Goal: Task Accomplishment & Management: Complete application form

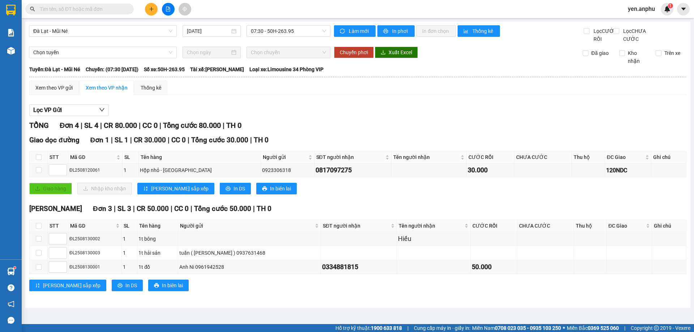
click at [148, 11] on button at bounding box center [151, 9] width 13 height 13
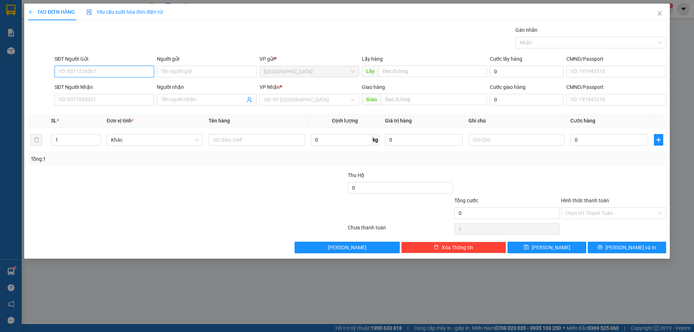
click at [127, 72] on input "SĐT Người Gửi" at bounding box center [104, 72] width 99 height 12
type input "0388849410"
click at [111, 84] on div "0388849410 - [GEOGRAPHIC_DATA]" at bounding box center [104, 86] width 91 height 8
type input "Cô Chiến"
type input "0907998683"
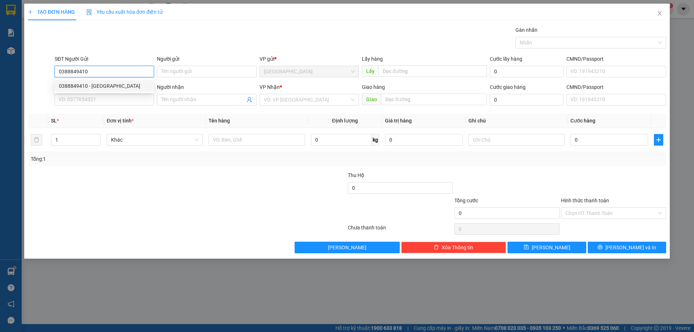
type input "ngân"
type input "30.000"
type input "0388849410"
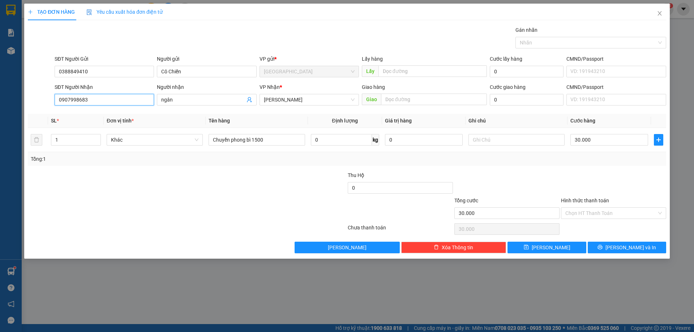
drag, startPoint x: 109, startPoint y: 101, endPoint x: 0, endPoint y: 117, distance: 110.0
click at [0, 117] on div "TẠO ĐƠN HÀNG Yêu cầu xuất hóa đơn điện tử Transit Pickup Surcharge Ids Transit …" at bounding box center [347, 166] width 694 height 332
type input "0376560485"
click at [91, 115] on div "0376560485" at bounding box center [104, 114] width 91 height 8
type input "0376560485"
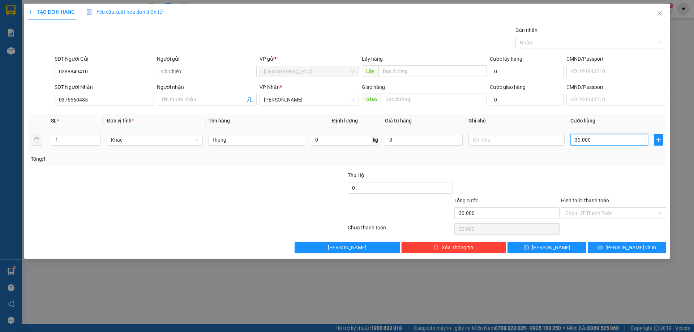
click at [594, 141] on input "30.000" at bounding box center [610, 140] width 78 height 12
type input "5"
type input "50"
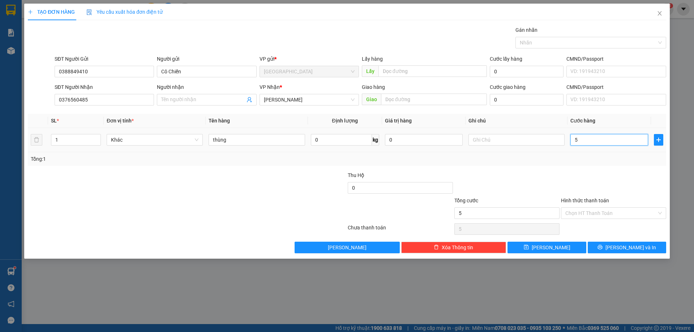
type input "50"
type input "50.000"
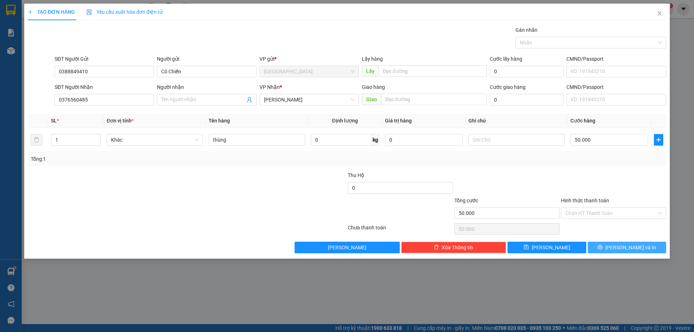
click at [625, 244] on span "[PERSON_NAME] và In" at bounding box center [631, 248] width 51 height 8
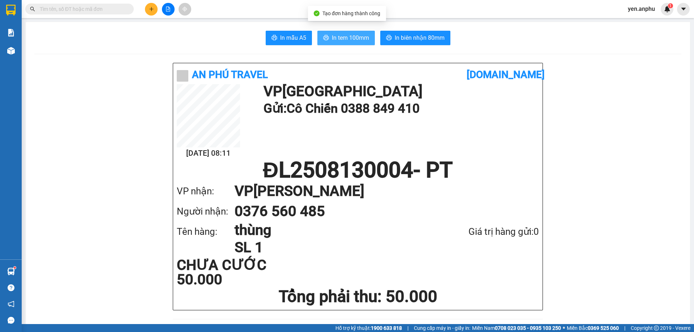
click at [341, 38] on span "In tem 100mm" at bounding box center [350, 37] width 37 height 9
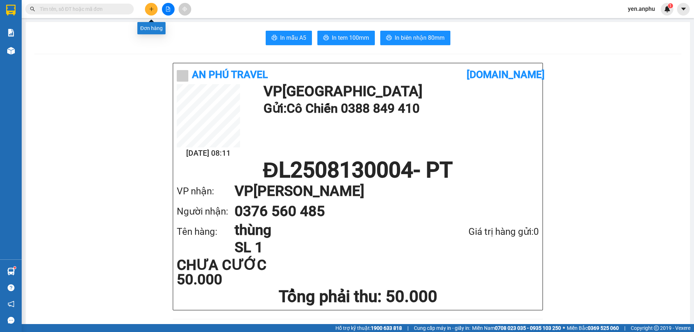
drag, startPoint x: 152, startPoint y: 10, endPoint x: 156, endPoint y: 8, distance: 4.4
click at [156, 8] on button at bounding box center [151, 9] width 13 height 13
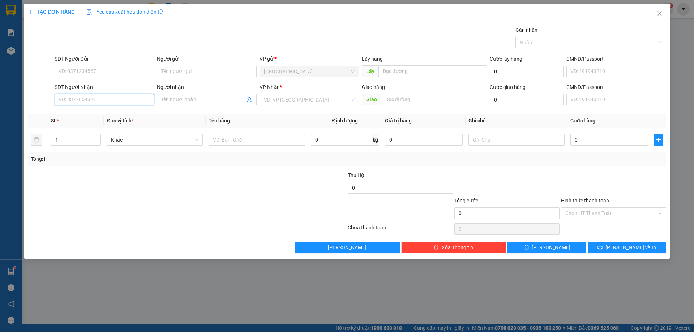
click at [94, 100] on input "SĐT Người Nhận" at bounding box center [104, 100] width 99 height 12
type input "0963909027"
click at [90, 113] on div "0963909027" at bounding box center [104, 114] width 91 height 8
type input "n3 [PERSON_NAME]"
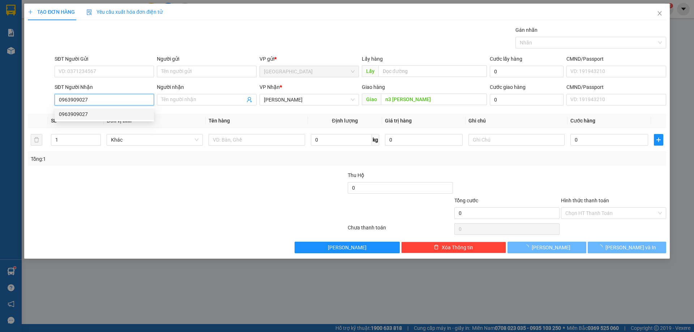
type input "130.000"
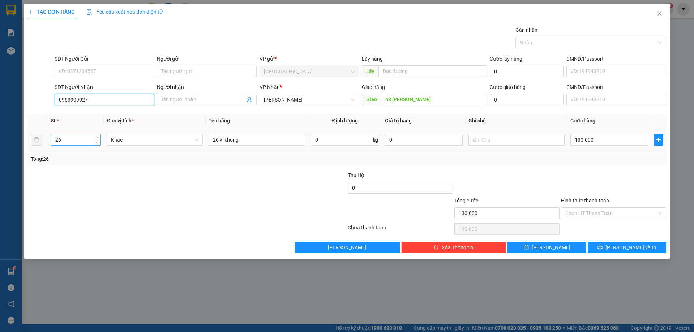
type input "0963909027"
drag, startPoint x: 82, startPoint y: 139, endPoint x: 0, endPoint y: 147, distance: 82.1
click at [0, 147] on div "TẠO ĐƠN HÀNG Yêu cầu xuất hóa đơn điện tử Transit Pickup Surcharge Ids Transit …" at bounding box center [347, 166] width 694 height 332
type input "22"
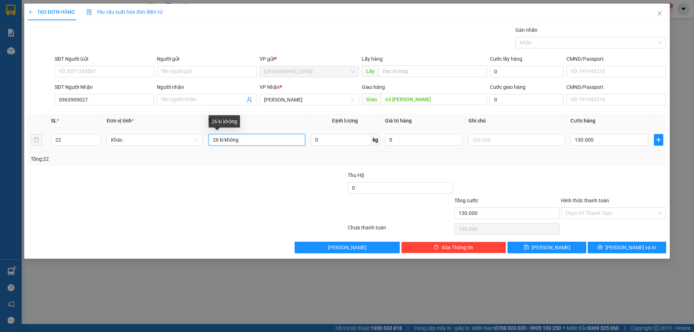
click at [218, 143] on input "26 ki không" at bounding box center [257, 140] width 96 height 12
type input "22 ki không"
click at [600, 140] on input "130.000" at bounding box center [610, 140] width 78 height 12
type input "1"
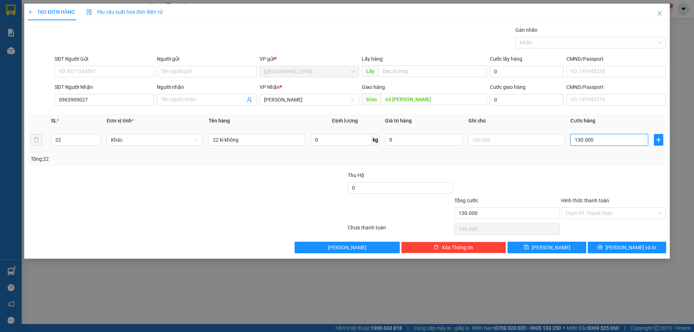
type input "1"
type input "11"
type input "110"
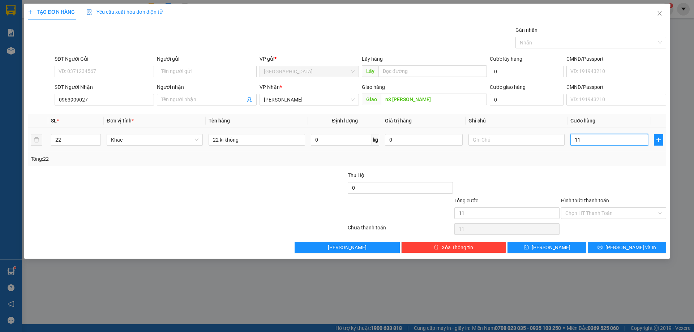
type input "110"
type input "110.000"
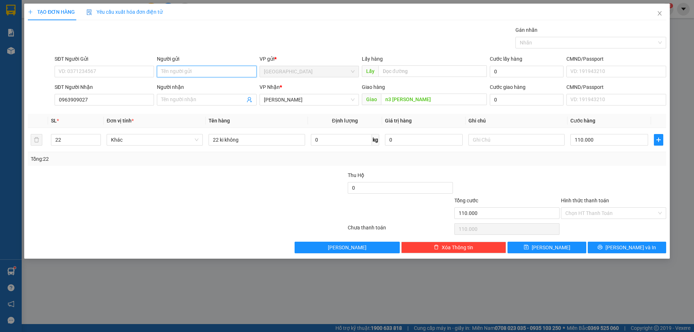
click at [206, 69] on input "Người gửi" at bounding box center [206, 72] width 99 height 12
type input "huy tlong"
click at [561, 246] on button "[PERSON_NAME]" at bounding box center [547, 248] width 78 height 12
type input "0"
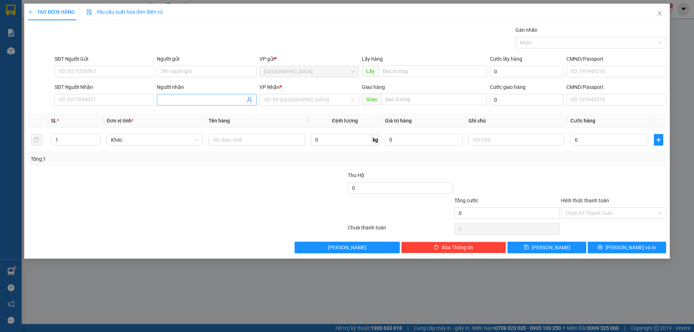
click at [185, 101] on input "Người nhận" at bounding box center [203, 100] width 84 height 8
type input "[PERSON_NAME]"
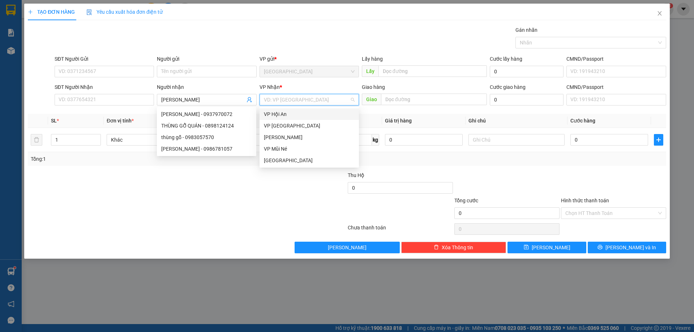
click at [299, 102] on input "search" at bounding box center [307, 99] width 86 height 11
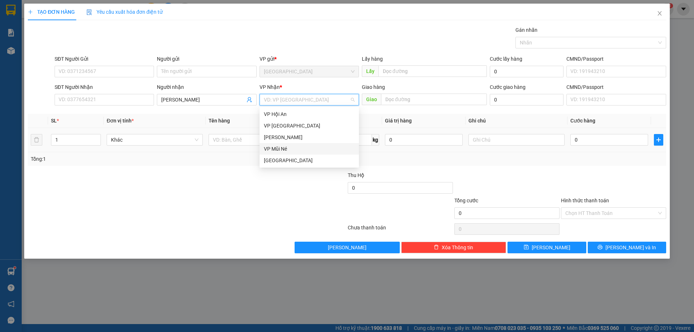
drag, startPoint x: 279, startPoint y: 150, endPoint x: 282, endPoint y: 147, distance: 4.4
click at [281, 148] on div "VP Mũi Né" at bounding box center [309, 149] width 91 height 8
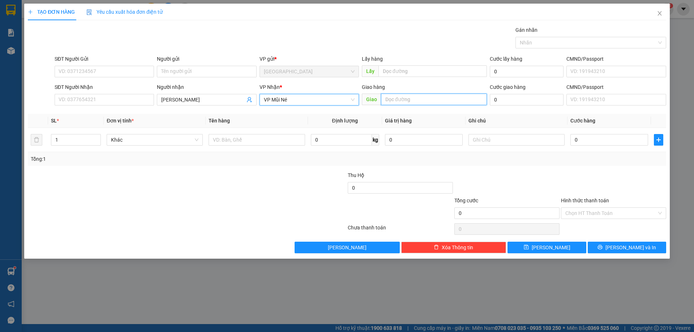
click at [413, 101] on input "text" at bounding box center [434, 100] width 106 height 12
click at [417, 101] on input "text" at bounding box center [434, 100] width 106 height 12
type input "MN"
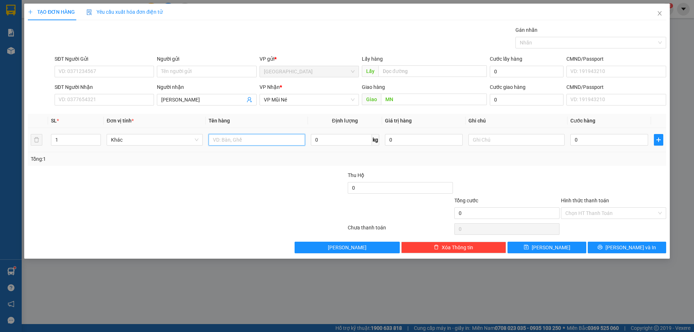
click at [232, 141] on input "text" at bounding box center [257, 140] width 96 height 12
drag, startPoint x: 88, startPoint y: 142, endPoint x: 53, endPoint y: 139, distance: 35.6
click at [53, 139] on input "1" at bounding box center [75, 140] width 49 height 11
type input "2"
click at [224, 141] on input "text" at bounding box center [257, 140] width 96 height 12
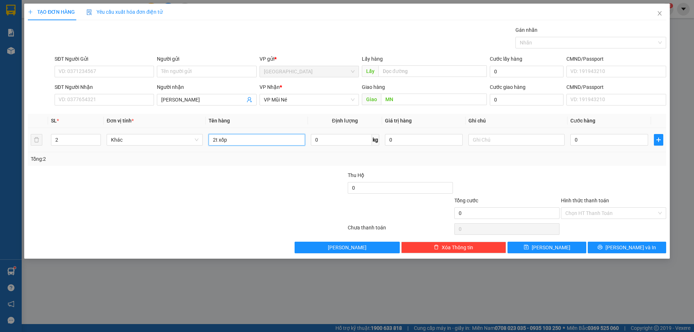
type input "2t xốp"
type input "2"
type input "24"
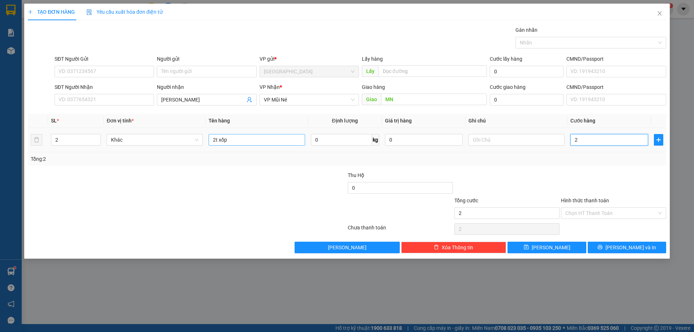
type input "24"
type input "240"
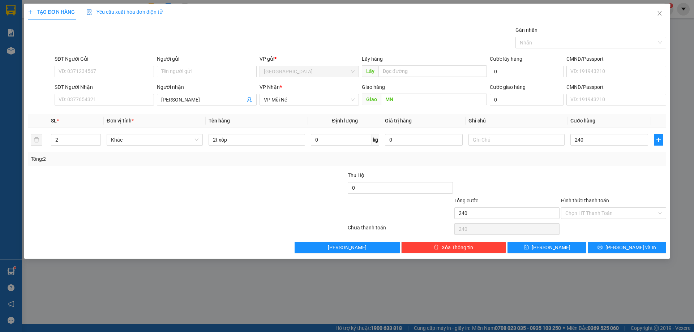
type input "240.000"
click at [581, 187] on div at bounding box center [613, 183] width 107 height 25
click at [588, 210] on input "Hình thức thanh toán" at bounding box center [610, 213] width 91 height 11
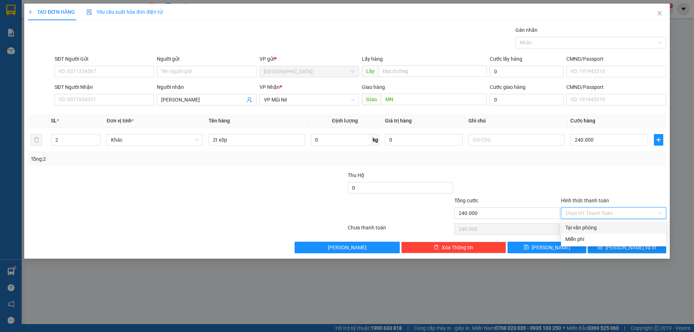
click at [583, 227] on div "Tại văn phòng" at bounding box center [613, 228] width 97 height 8
type input "0"
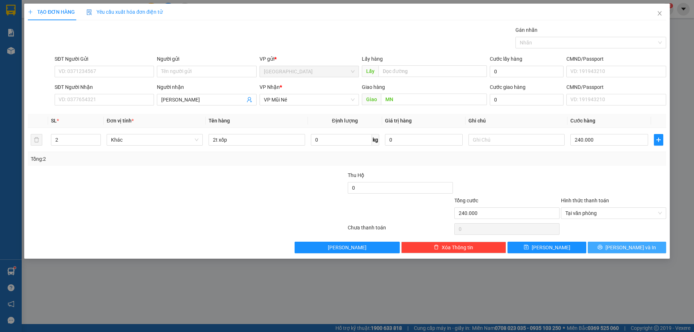
drag, startPoint x: 615, startPoint y: 248, endPoint x: 561, endPoint y: 219, distance: 61.3
click at [603, 247] on icon "printer" at bounding box center [600, 247] width 5 height 5
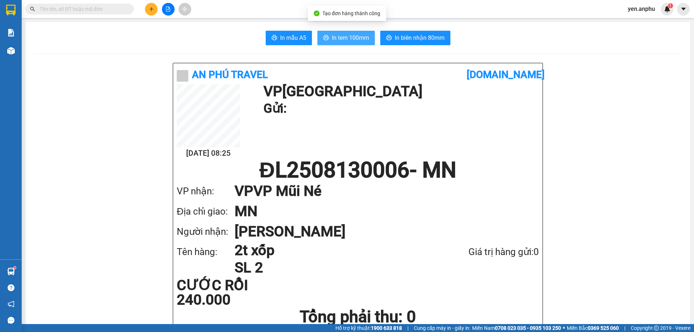
click at [338, 37] on span "In tem 100mm" at bounding box center [350, 37] width 37 height 9
click at [341, 37] on span "In tem 100mm" at bounding box center [350, 37] width 37 height 9
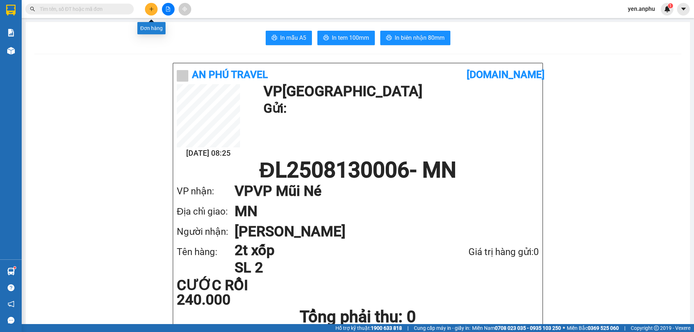
click at [151, 6] on button at bounding box center [151, 9] width 13 height 13
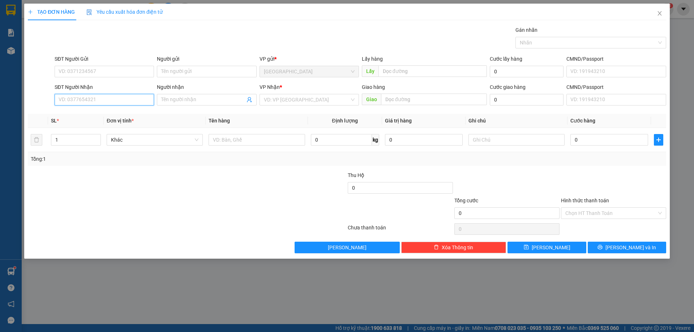
click at [124, 101] on input "SĐT Người Nhận" at bounding box center [104, 100] width 99 height 12
click at [79, 125] on div "0973338815 - anh Tín" at bounding box center [104, 126] width 91 height 8
type input "0973338815"
type input "anh Tín"
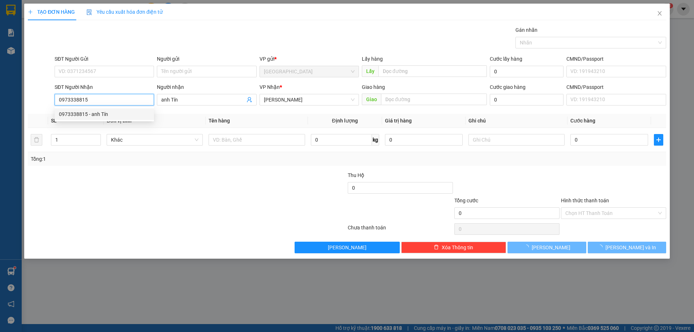
type input "80.000"
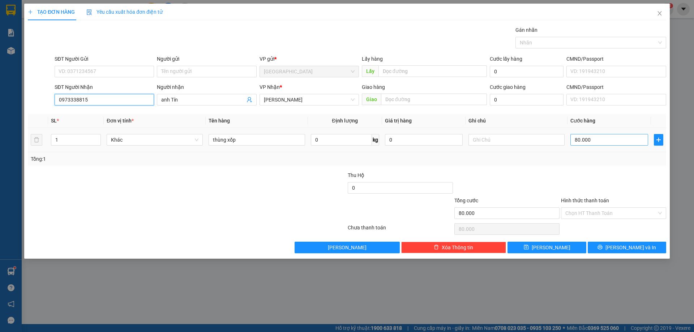
type input "0973338815"
type input "1"
type input "12"
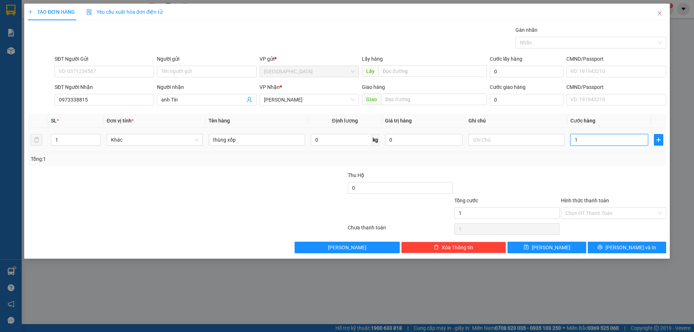
type input "12"
type input "120"
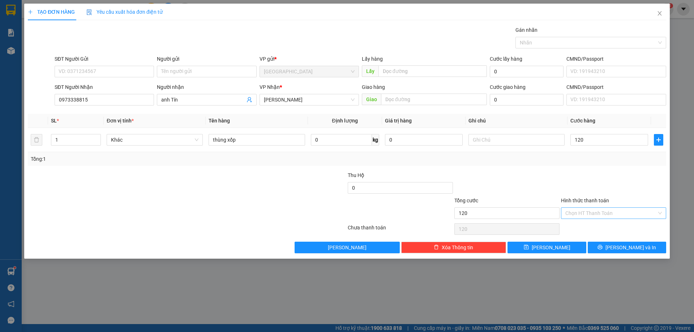
type input "120.000"
click at [619, 209] on input "Hình thức thanh toán" at bounding box center [610, 213] width 91 height 11
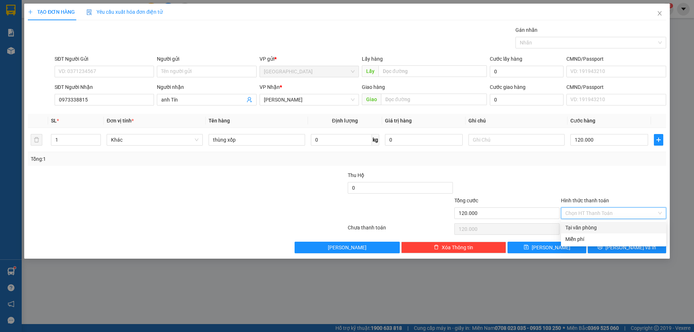
click at [601, 227] on div "Tại văn phòng" at bounding box center [613, 228] width 97 height 8
type input "0"
click at [623, 249] on button "[PERSON_NAME] và In" at bounding box center [627, 248] width 78 height 12
click at [623, 249] on span "[PERSON_NAME] và In" at bounding box center [631, 248] width 51 height 8
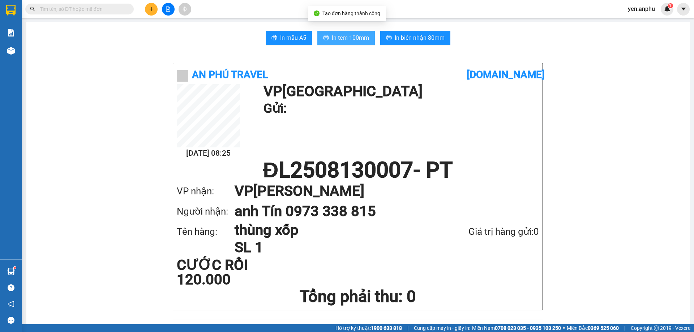
click at [326, 38] on icon "printer" at bounding box center [326, 38] width 6 height 6
click at [150, 8] on icon "plus" at bounding box center [151, 9] width 5 height 5
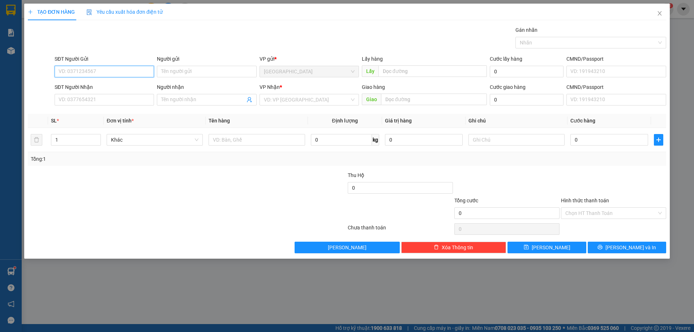
click at [102, 71] on input "SĐT Người Gửi" at bounding box center [104, 72] width 99 height 12
type input "0971337616"
click at [77, 89] on div "0971337616" at bounding box center [104, 86] width 91 height 8
type input "0868927287"
type input "nhung"
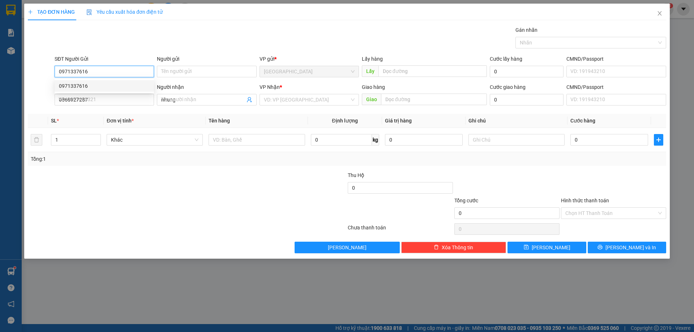
type input "30.000"
type input "0971337616"
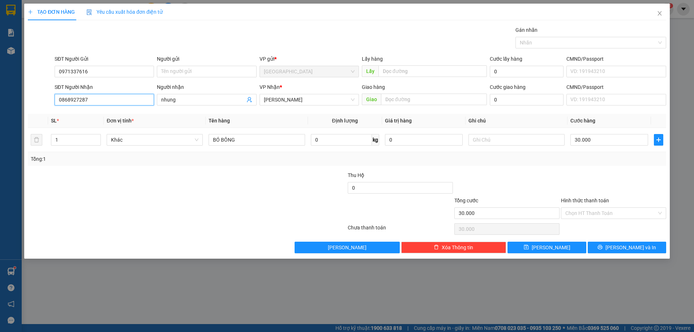
drag, startPoint x: 114, startPoint y: 103, endPoint x: 0, endPoint y: 129, distance: 117.3
click at [0, 129] on div "TẠO ĐƠN HÀNG Yêu cầu xuất hóa đơn điện tử Transit Pickup Surcharge Ids Transit …" at bounding box center [347, 166] width 694 height 332
type input "0974554134"
click at [97, 113] on div "0974554134 - hoàng dâu" at bounding box center [104, 114] width 91 height 8
type input "hoàng dâu"
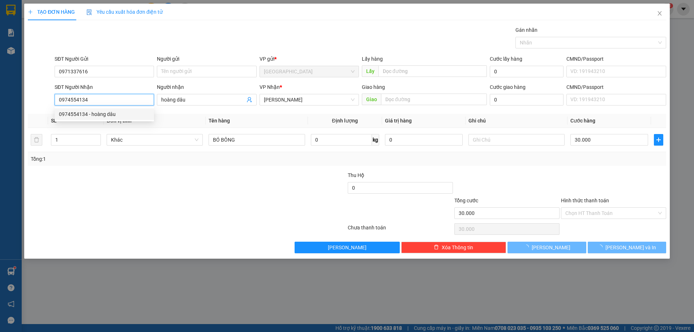
type input "40.000"
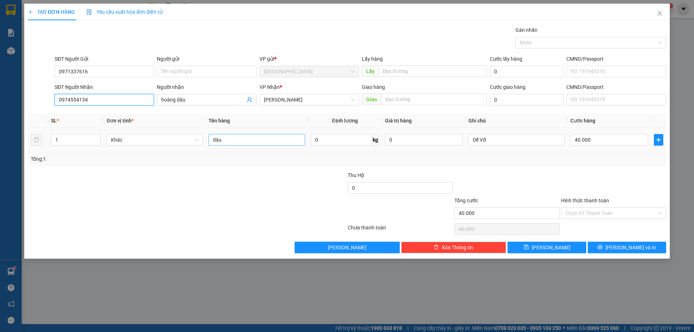
type input "0974554134"
drag, startPoint x: 256, startPoint y: 140, endPoint x: 0, endPoint y: 130, distance: 256.2
click at [0, 145] on div "TẠO ĐƠN HÀNG Yêu cầu xuất hóa đơn điện tử Transit Pickup Surcharge Ids Transit …" at bounding box center [347, 166] width 694 height 332
type input "bó bông"
type input "5"
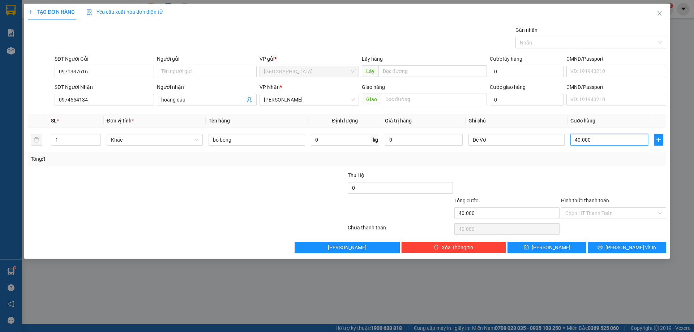
type input "5"
type input "50"
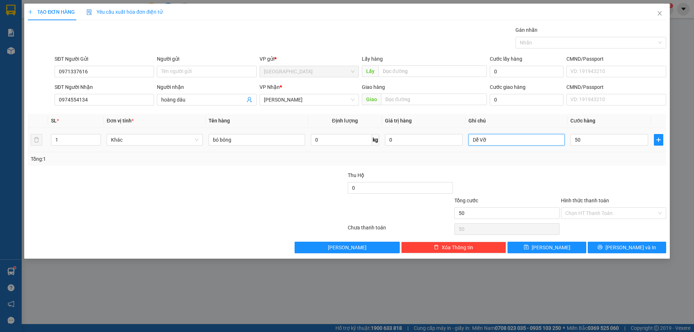
type input "50.000"
drag, startPoint x: 498, startPoint y: 137, endPoint x: 377, endPoint y: 172, distance: 126.1
click at [392, 160] on div "SL * Đơn vị tính * Tên hàng Định lượng Giá trị hàng Ghi chú Cước hàng 1 Khác bó…" at bounding box center [347, 140] width 639 height 52
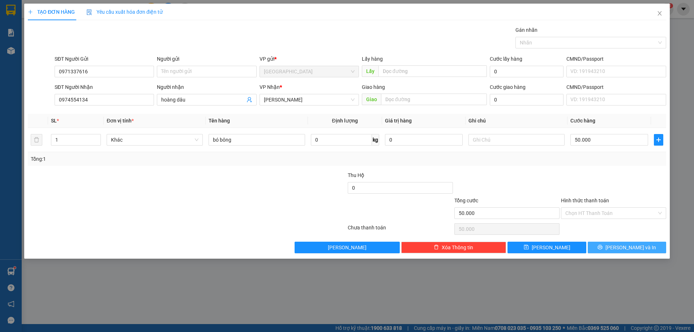
click at [620, 251] on button "[PERSON_NAME] và In" at bounding box center [627, 248] width 78 height 12
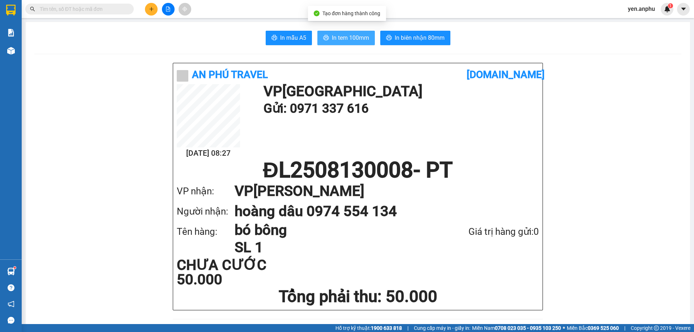
click at [343, 38] on span "In tem 100mm" at bounding box center [350, 37] width 37 height 9
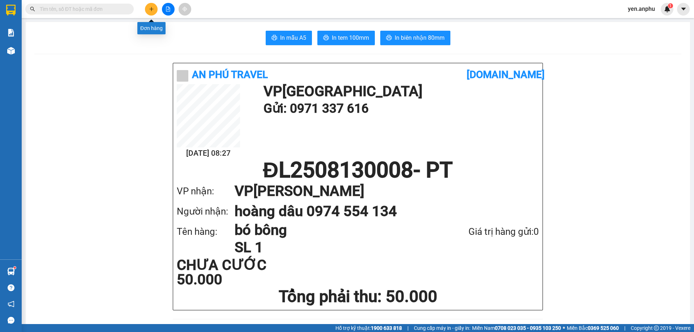
click at [148, 9] on button at bounding box center [151, 9] width 13 height 13
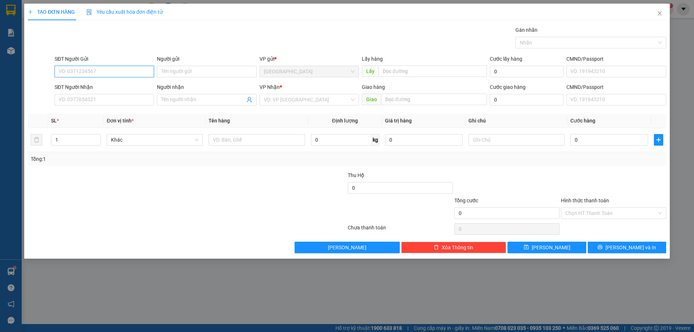
click at [106, 72] on input "SĐT Người Gửi" at bounding box center [104, 72] width 99 height 12
type input "0896030368"
click at [90, 88] on div "0896030368" at bounding box center [104, 86] width 91 height 8
type input "0388012357"
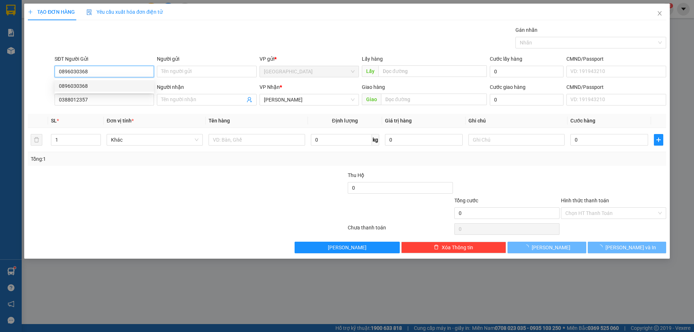
type input "50.000"
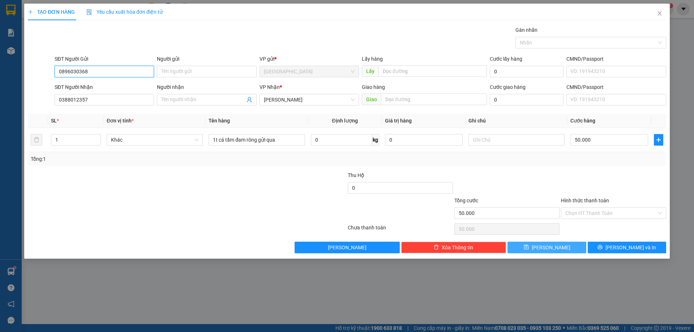
type input "0896030368"
click at [546, 252] on button "[PERSON_NAME]" at bounding box center [547, 248] width 78 height 12
type input "0"
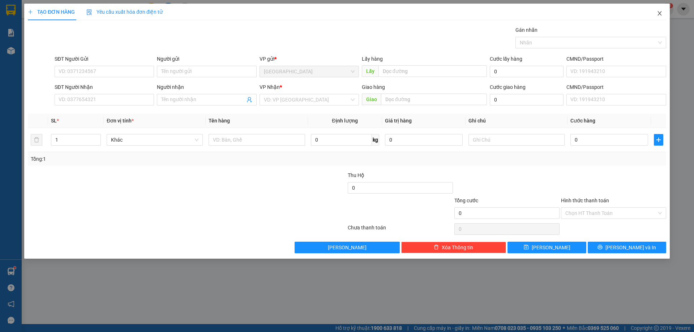
click at [662, 12] on icon "close" at bounding box center [660, 13] width 6 height 6
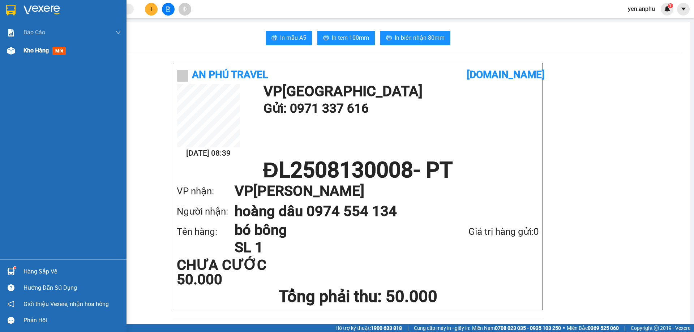
click at [18, 55] on div "Kho hàng mới" at bounding box center [63, 51] width 127 height 18
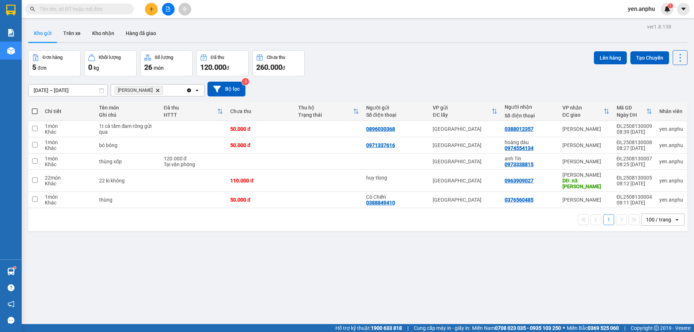
click at [29, 108] on th at bounding box center [34, 111] width 13 height 19
click at [35, 110] on span at bounding box center [35, 111] width 6 height 6
click at [35, 108] on input "checkbox" at bounding box center [35, 108] width 0 height 0
checkbox input "true"
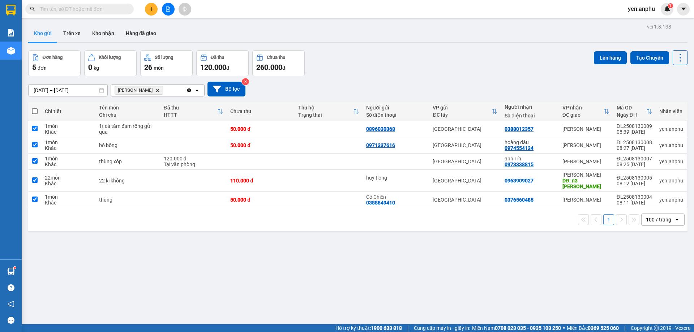
checkbox input "true"
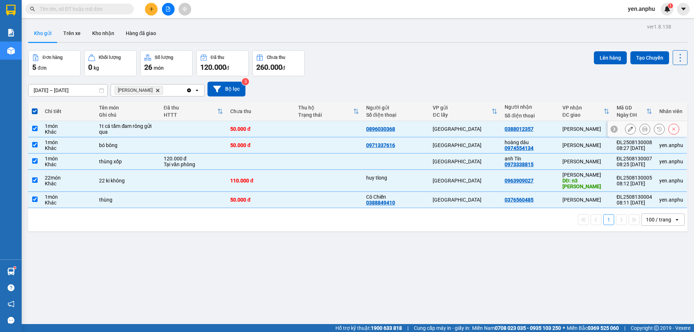
click at [34, 127] on input "checkbox" at bounding box center [34, 128] width 5 height 5
checkbox input "false"
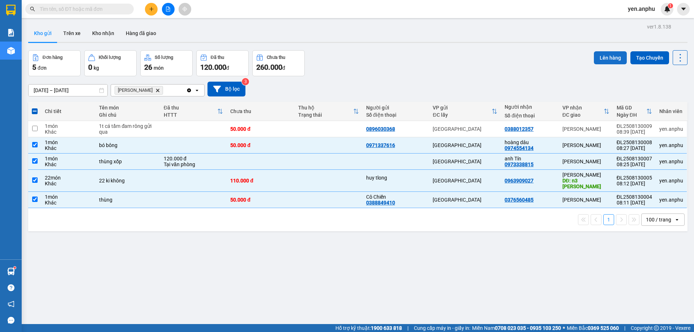
click at [602, 58] on button "Lên hàng" at bounding box center [610, 57] width 33 height 13
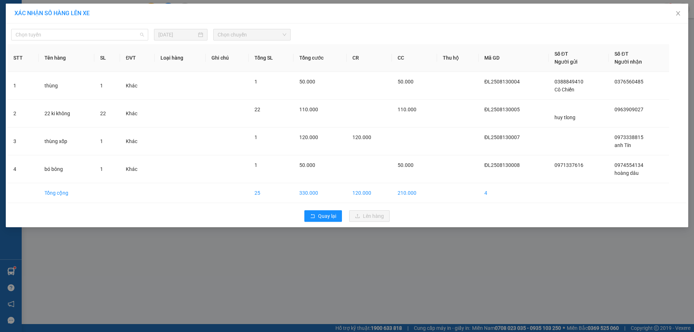
drag, startPoint x: 97, startPoint y: 36, endPoint x: 73, endPoint y: 63, distance: 35.9
click at [97, 35] on span "Chọn tuyến" at bounding box center [80, 34] width 128 height 11
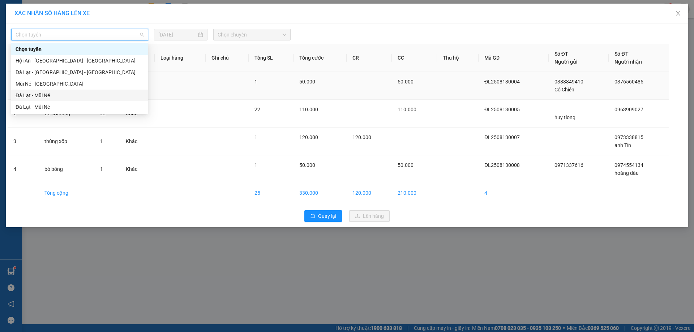
drag, startPoint x: 50, startPoint y: 95, endPoint x: 53, endPoint y: 94, distance: 3.8
click at [51, 95] on div "Đà Lạt - Mũi Né" at bounding box center [80, 95] width 128 height 8
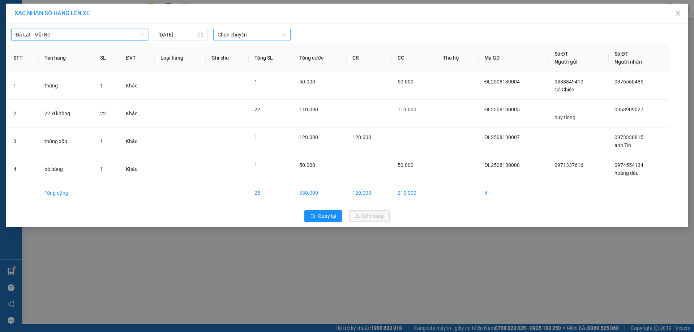
click at [266, 35] on span "Chọn chuyến" at bounding box center [252, 34] width 69 height 11
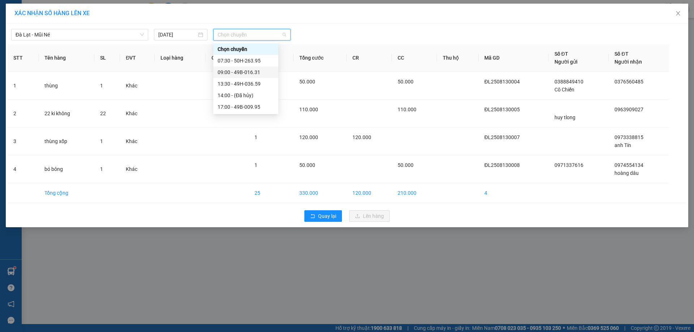
click at [230, 72] on div "09:00 - 49B-016.31" at bounding box center [246, 72] width 56 height 8
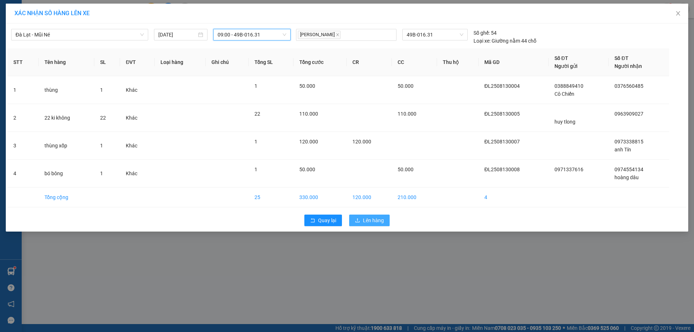
click at [367, 221] on span "Lên hàng" at bounding box center [373, 221] width 21 height 8
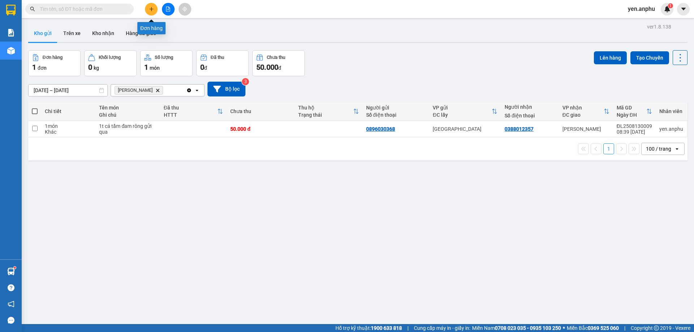
click at [151, 11] on icon "plus" at bounding box center [151, 9] width 5 height 5
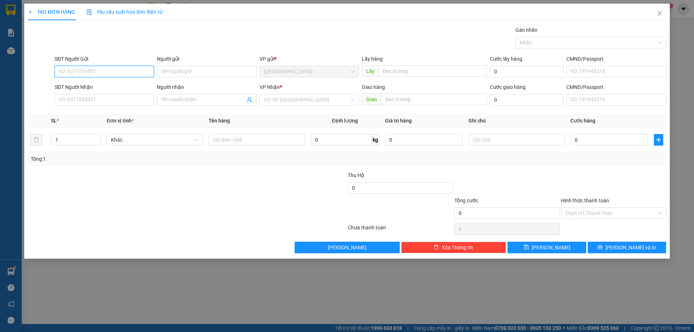
click at [108, 76] on input "SĐT Người Gửi" at bounding box center [104, 72] width 99 height 12
click at [111, 85] on div "0837698854 - [GEOGRAPHIC_DATA]" at bounding box center [104, 86] width 91 height 8
type input "0837698854"
type input "[PERSON_NAME]"
type input "0981470884"
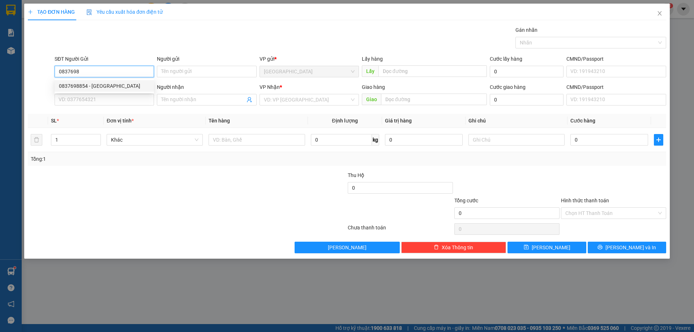
type input "Sang"
type input "100.000"
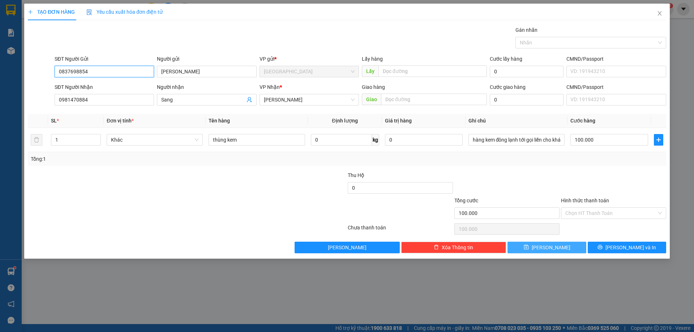
type input "0837698854"
click at [550, 248] on span "[PERSON_NAME]" at bounding box center [551, 248] width 39 height 8
type input "0"
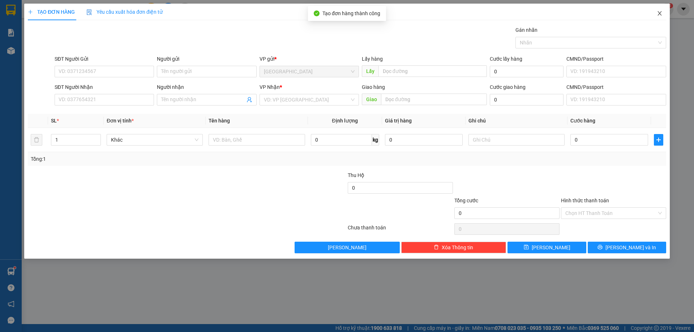
click at [661, 14] on icon "close" at bounding box center [660, 13] width 6 height 6
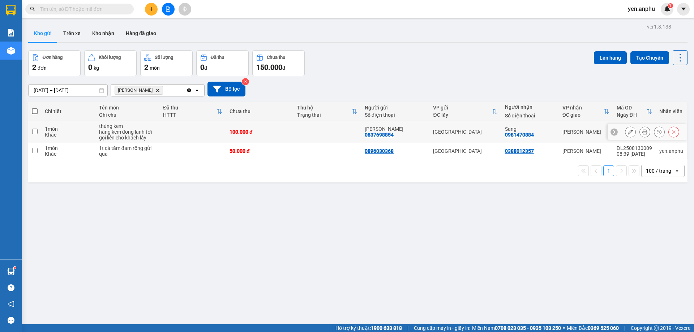
click at [32, 132] on input "checkbox" at bounding box center [34, 131] width 5 height 5
checkbox input "true"
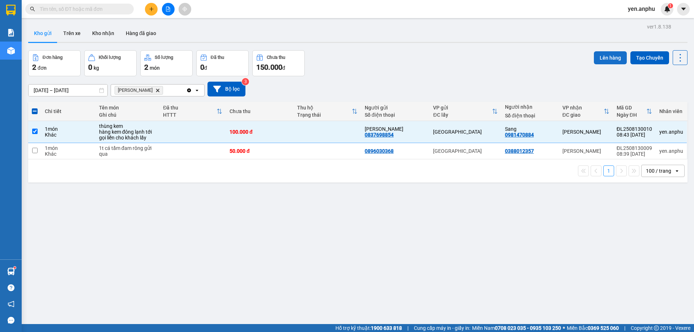
click at [610, 60] on button "Lên hàng" at bounding box center [610, 57] width 33 height 13
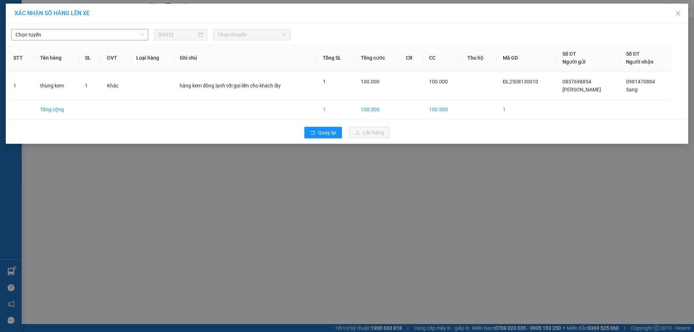
click at [101, 35] on span "Chọn tuyến" at bounding box center [80, 34] width 128 height 11
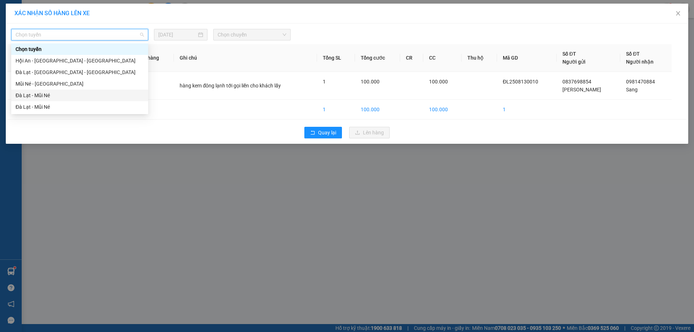
click at [50, 94] on div "Đà Lạt - Mũi Né" at bounding box center [80, 95] width 128 height 8
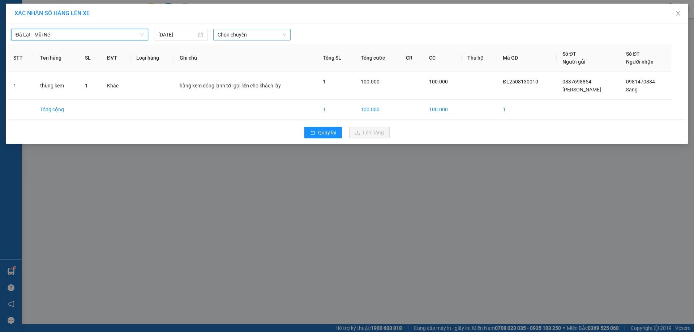
click at [244, 39] on span "Chọn chuyến" at bounding box center [252, 34] width 69 height 11
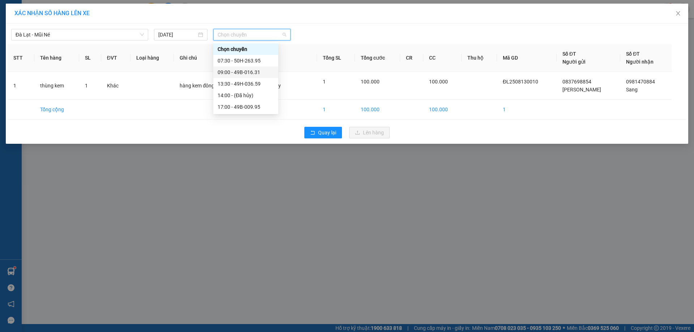
click at [238, 71] on div "09:00 - 49B-016.31" at bounding box center [246, 72] width 56 height 8
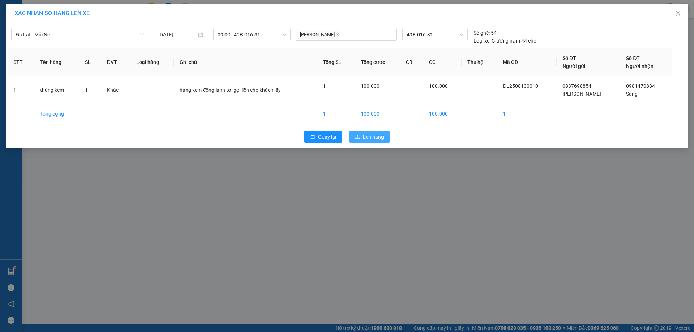
click at [364, 135] on span "Lên hàng" at bounding box center [373, 137] width 21 height 8
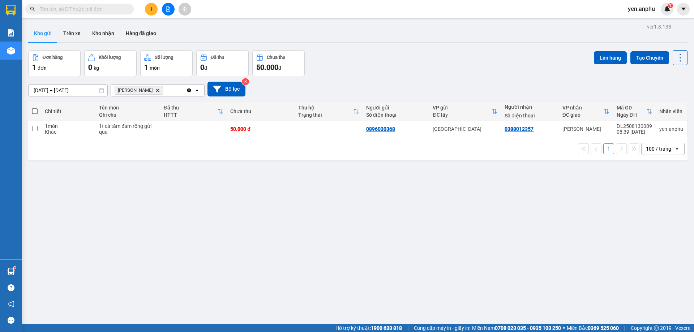
click at [165, 11] on button at bounding box center [168, 9] width 13 height 13
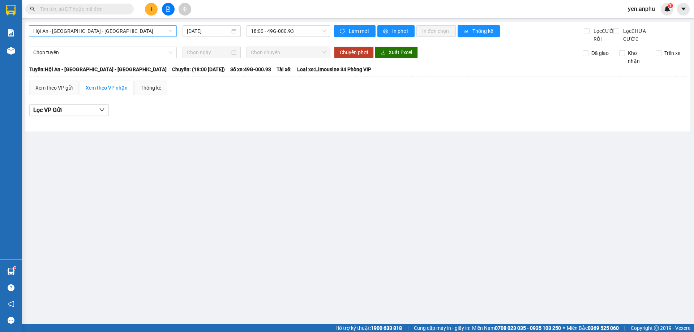
drag, startPoint x: 89, startPoint y: 37, endPoint x: 90, endPoint y: 32, distance: 4.8
click at [89, 34] on div "Hội An - [GEOGRAPHIC_DATA] - [GEOGRAPHIC_DATA] [DATE] 18:00 - 49G-000.93" at bounding box center [180, 34] width 302 height 18
click at [90, 31] on span "Hội An - [GEOGRAPHIC_DATA] - [GEOGRAPHIC_DATA]" at bounding box center [102, 31] width 139 height 11
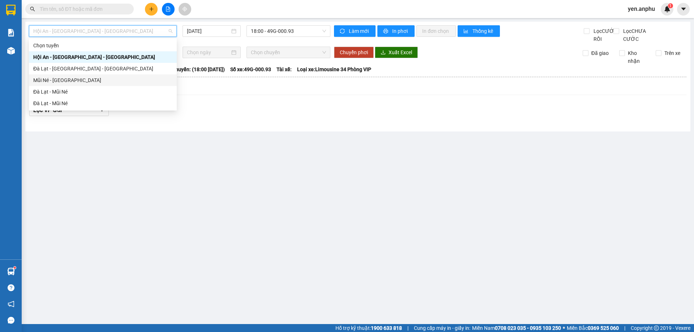
click at [63, 86] on div "Mũi Né - [GEOGRAPHIC_DATA]" at bounding box center [103, 80] width 148 height 12
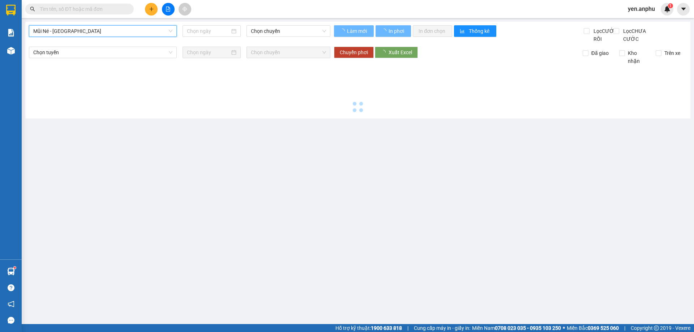
type input "[DATE]"
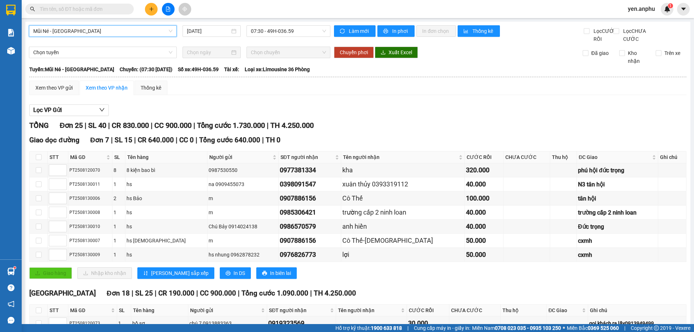
click at [87, 29] on span "Mũi Né - [GEOGRAPHIC_DATA]" at bounding box center [102, 31] width 139 height 11
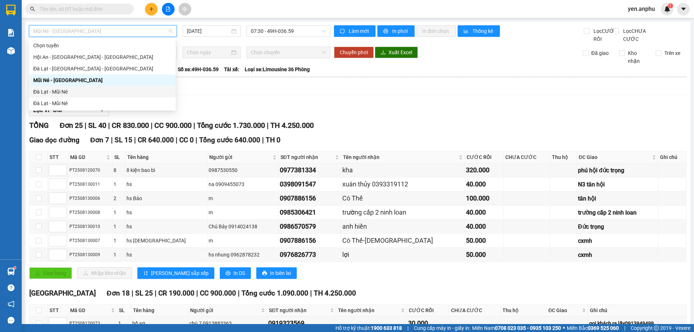
click at [63, 94] on div "Đà Lạt - Mũi Né" at bounding box center [102, 92] width 138 height 8
type input "[DATE]"
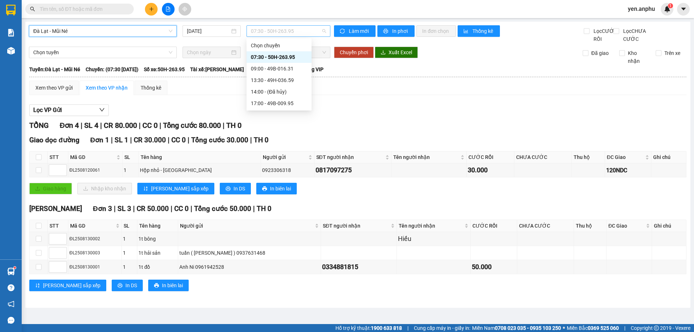
click at [272, 30] on span "07:30 - 50H-263.95" at bounding box center [288, 31] width 75 height 11
click at [265, 72] on div "09:00 - 49B-016.31" at bounding box center [279, 69] width 56 height 8
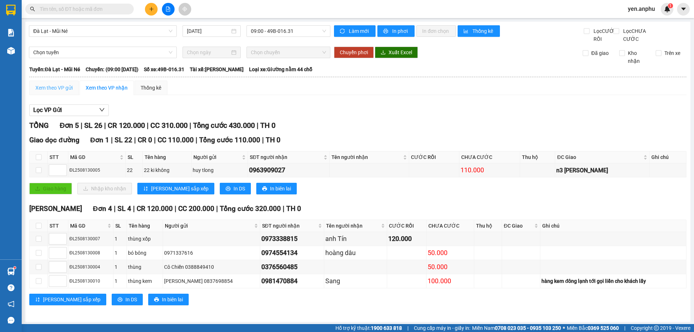
click at [55, 95] on div "Xem theo VP gửi" at bounding box center [54, 88] width 50 height 14
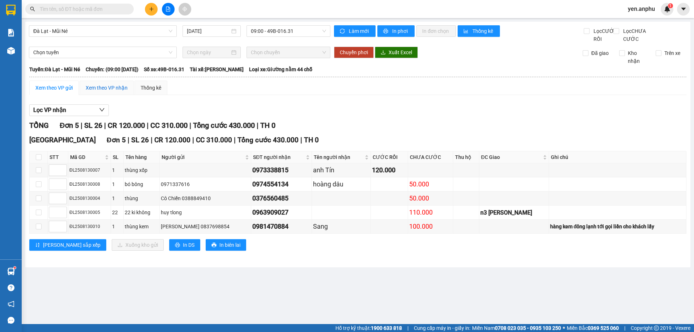
click at [110, 92] on div "Xem theo VP nhận" at bounding box center [107, 88] width 42 height 8
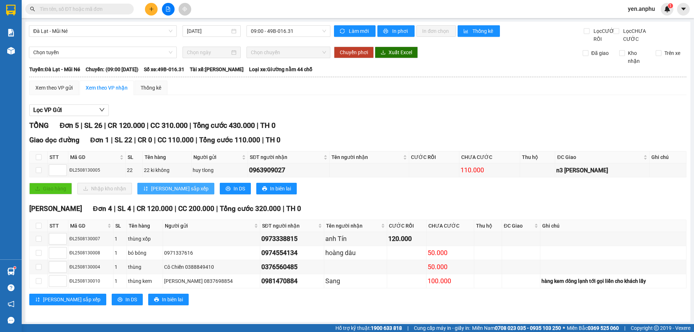
click at [168, 193] on span "[PERSON_NAME] sắp xếp" at bounding box center [179, 189] width 57 height 8
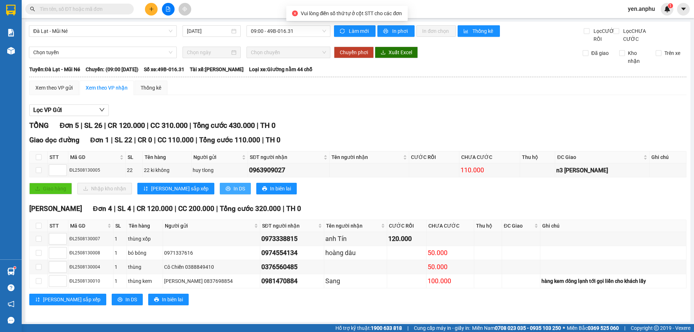
click at [234, 193] on span "In DS" at bounding box center [240, 189] width 12 height 8
click at [63, 92] on div "Xem theo VP gửi" at bounding box center [53, 88] width 37 height 8
